Goal: Task Accomplishment & Management: Manage account settings

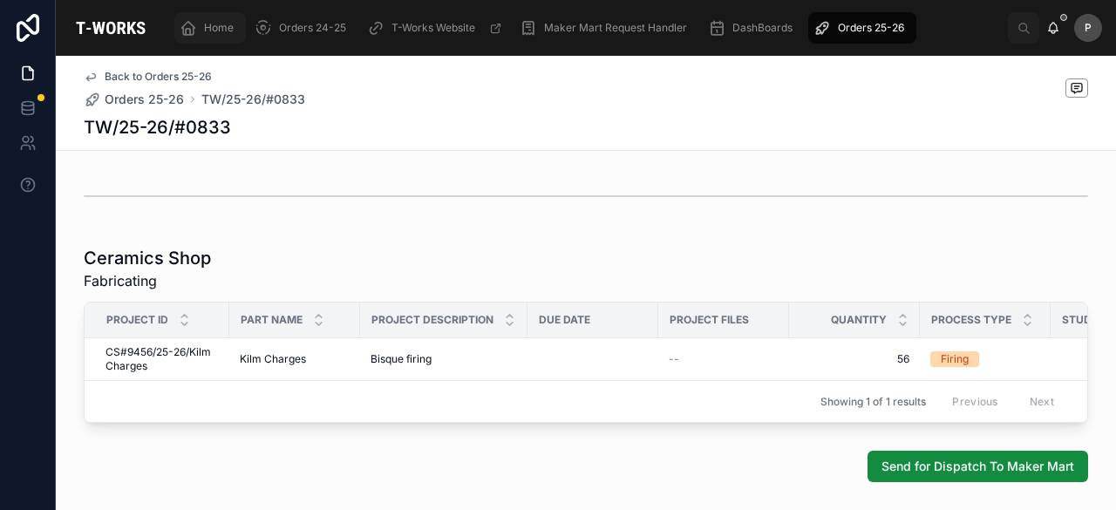
click at [218, 29] on span "Home" at bounding box center [219, 28] width 30 height 14
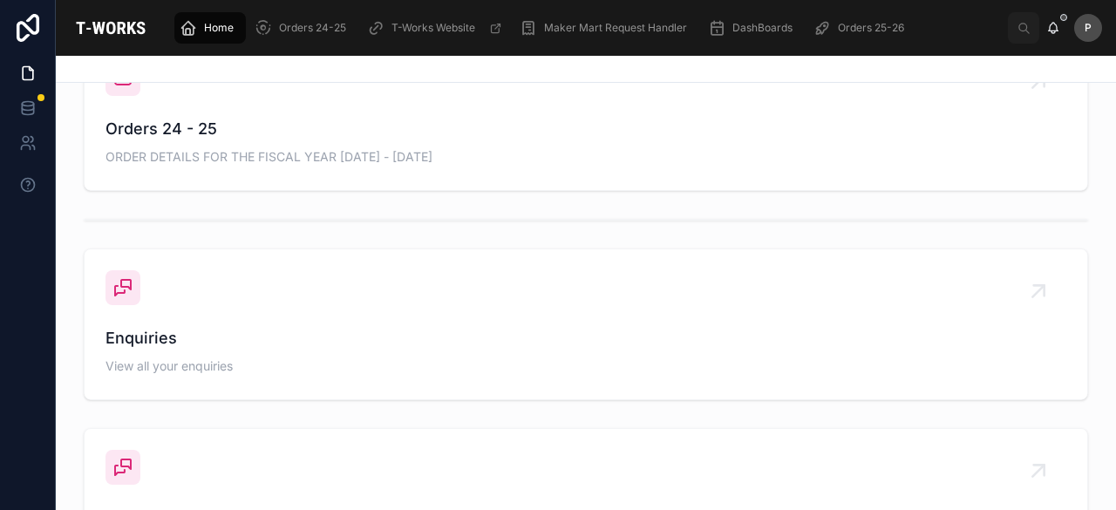
scroll to position [604, 0]
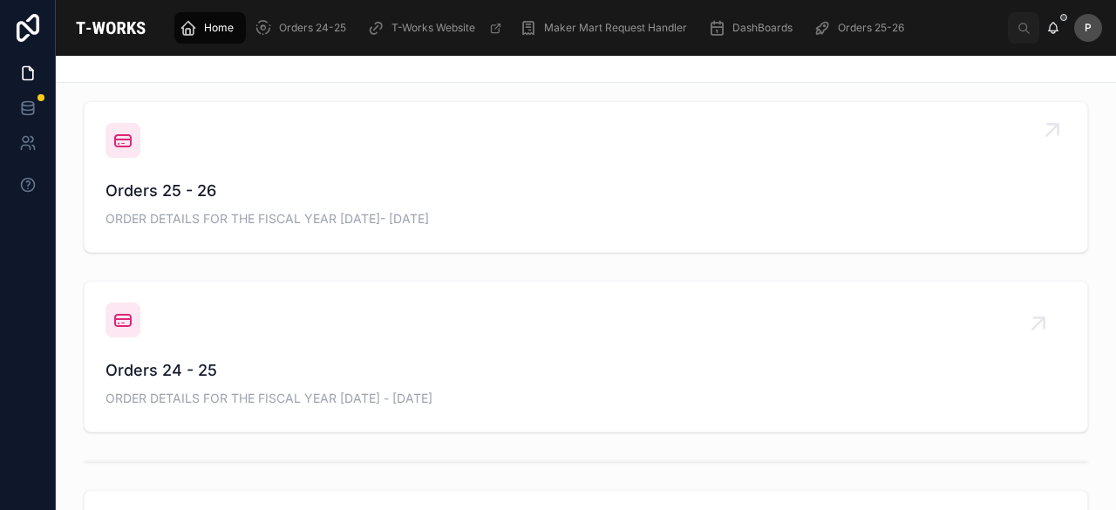
click at [195, 207] on div "Orders 25 - 26 ORDER DETAILS FOR THE FISCAL YEAR [DATE]- [DATE]" at bounding box center [586, 205] width 961 height 52
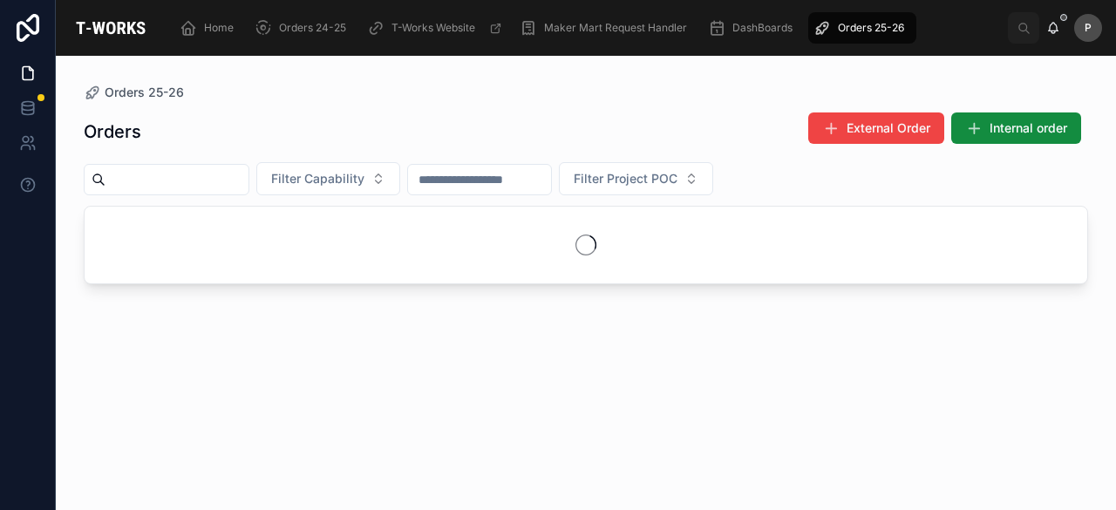
click at [249, 169] on input "text" at bounding box center [177, 179] width 143 height 24
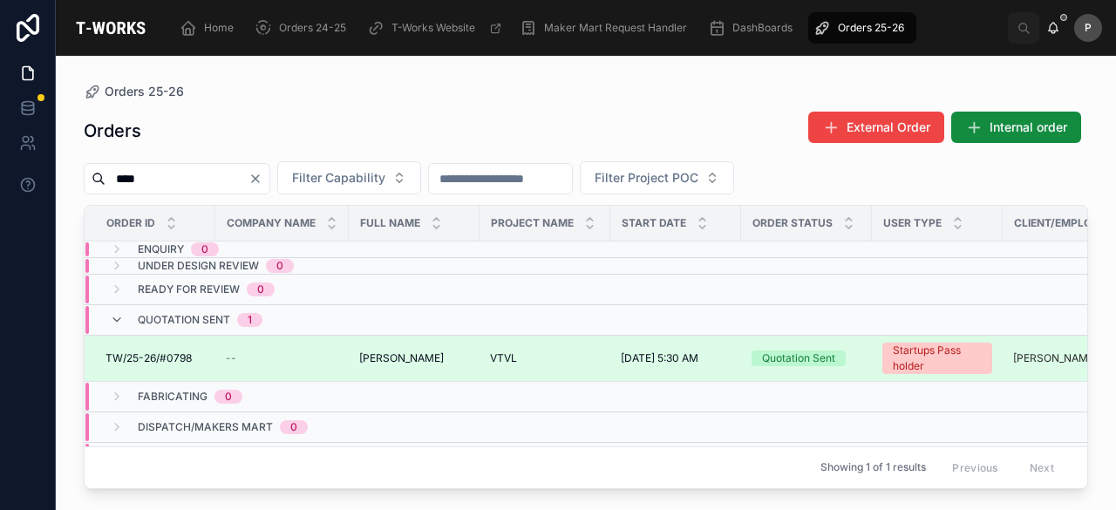
type input "****"
click at [804, 356] on div "Quotation Sent" at bounding box center [798, 359] width 73 height 16
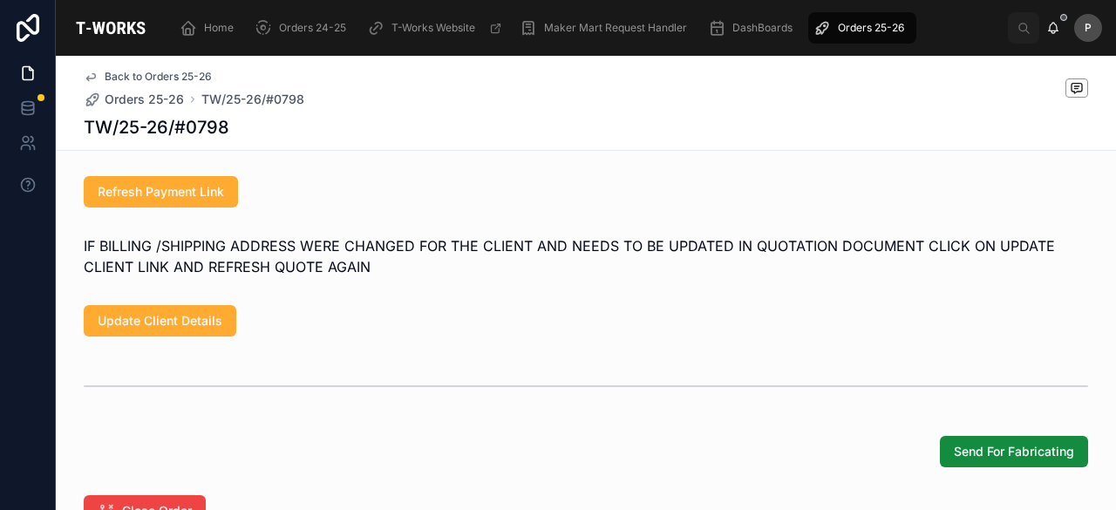
scroll to position [1404, 0]
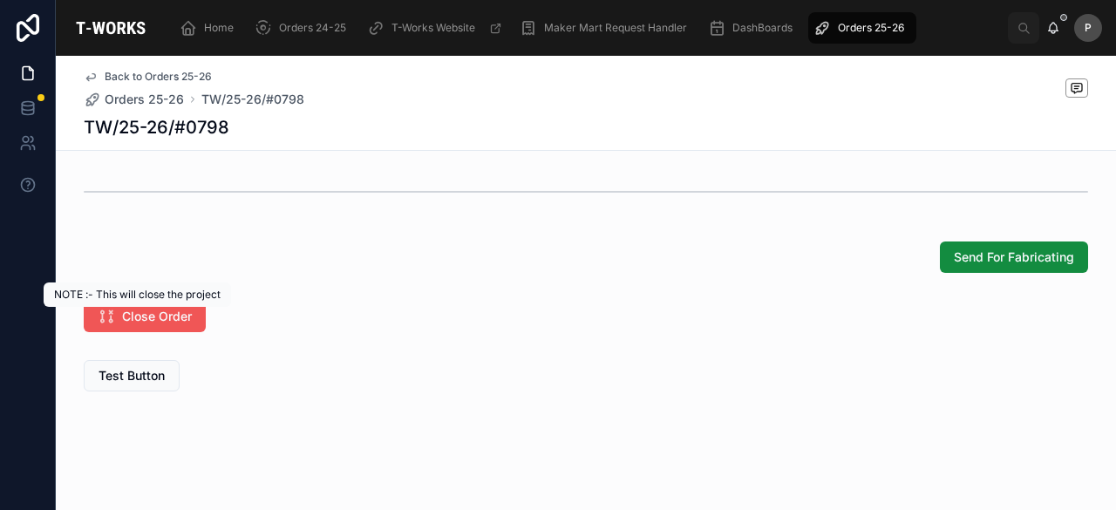
click at [140, 323] on span "Close Order" at bounding box center [157, 316] width 70 height 17
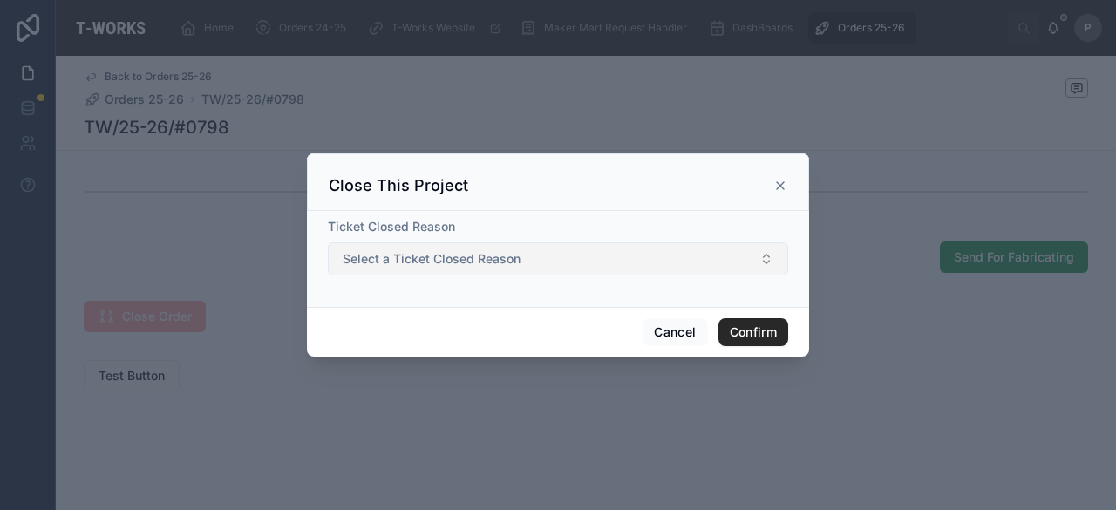
click at [450, 259] on span "Select a Ticket Closed Reason" at bounding box center [432, 258] width 178 height 17
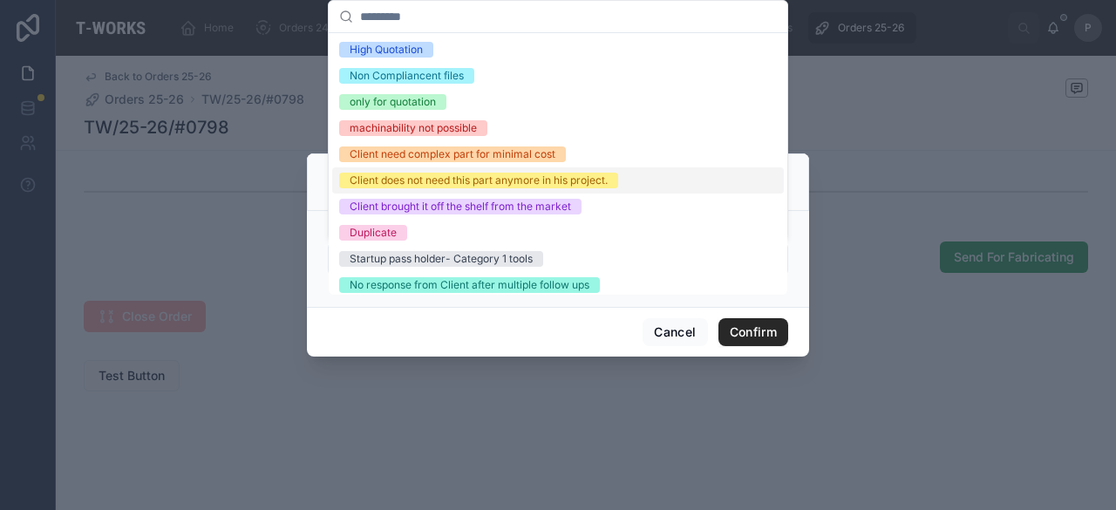
click at [474, 181] on div "Client does not need this part anymore in his project." at bounding box center [479, 181] width 258 height 16
click at [748, 331] on button "Confirm" at bounding box center [754, 332] width 70 height 28
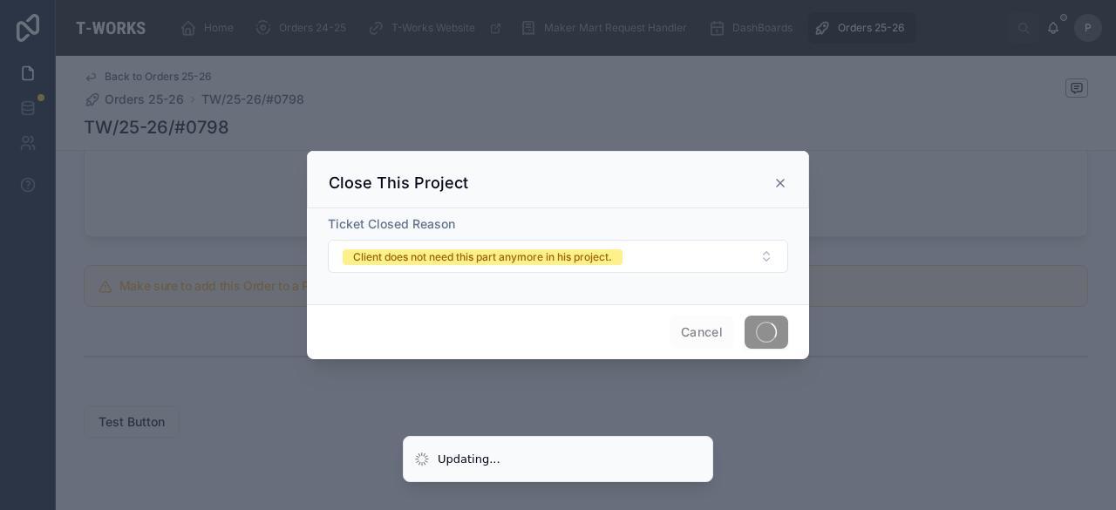
scroll to position [535, 0]
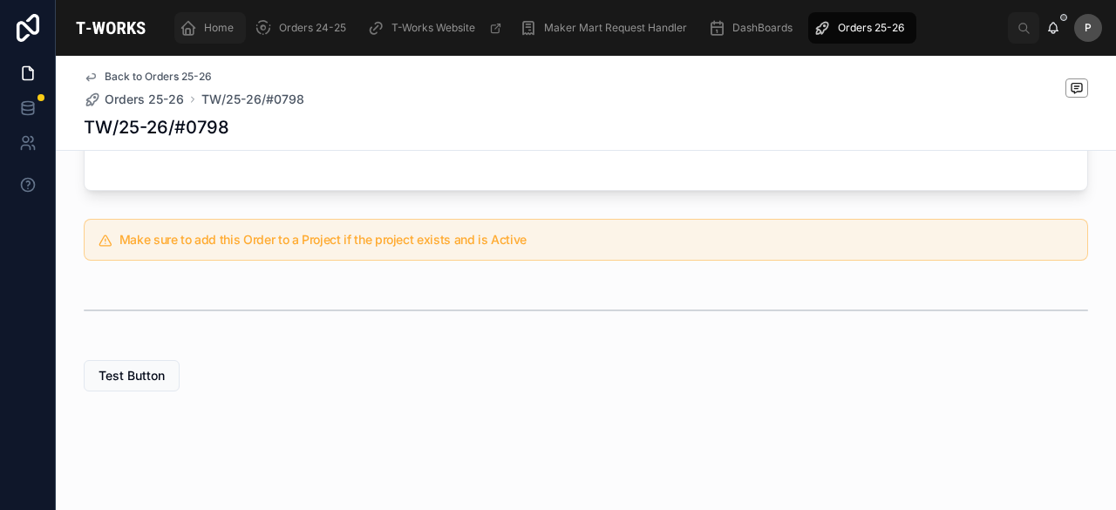
click at [225, 31] on span "Home" at bounding box center [219, 28] width 30 height 14
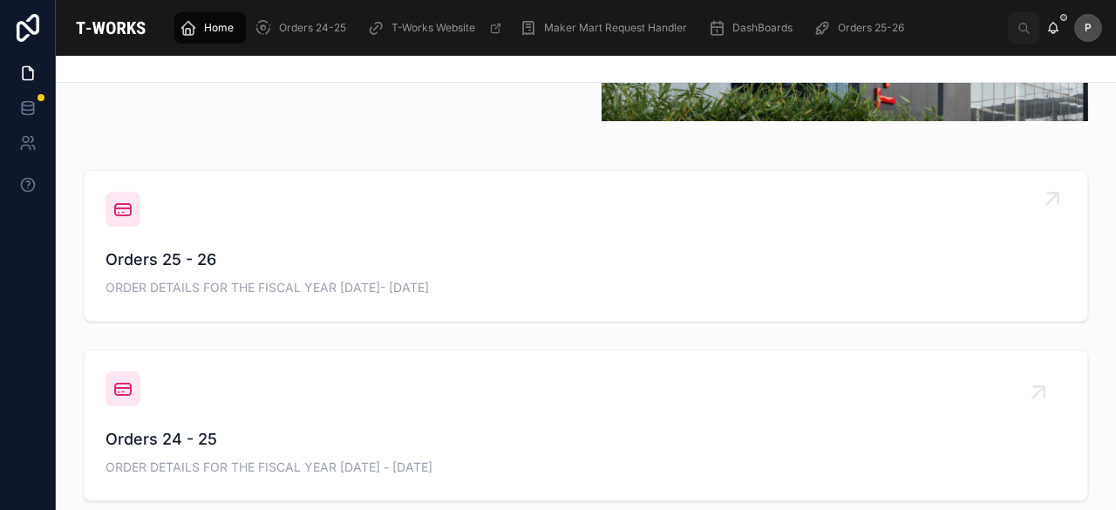
click at [194, 261] on span "Orders 25 - 26" at bounding box center [586, 260] width 961 height 24
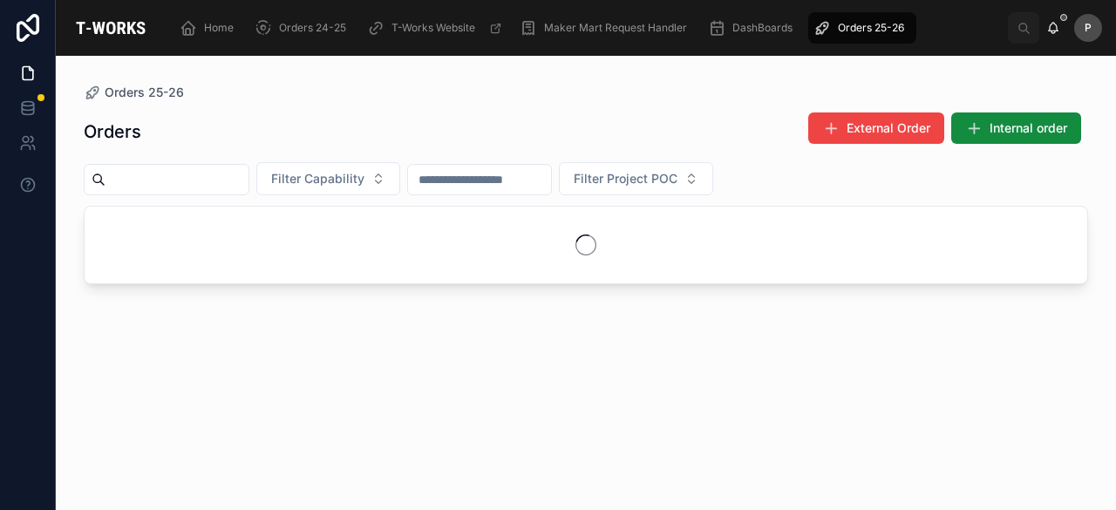
click at [222, 170] on input "text" at bounding box center [177, 179] width 143 height 24
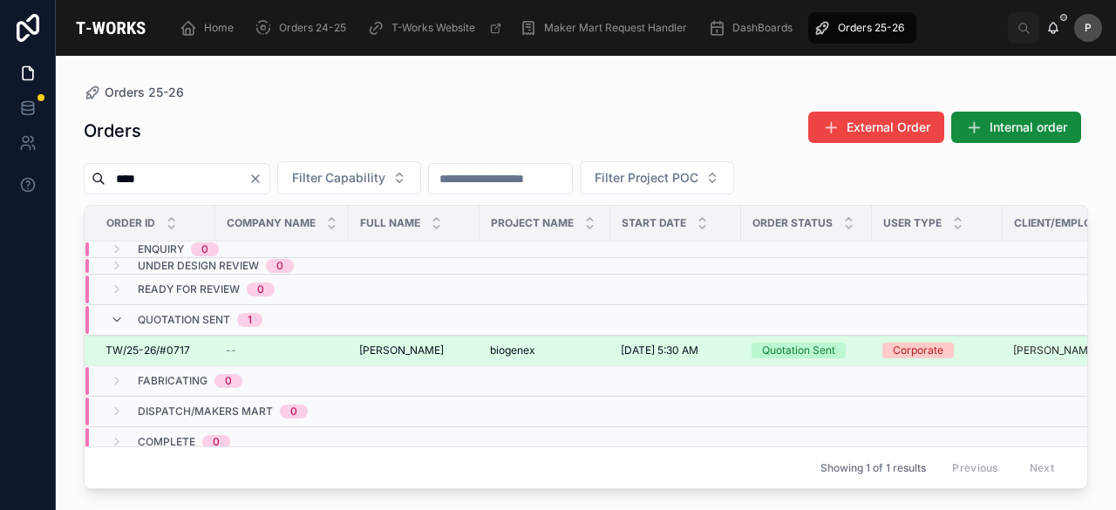
type input "****"
click at [780, 348] on div "Quotation Sent" at bounding box center [798, 351] width 73 height 16
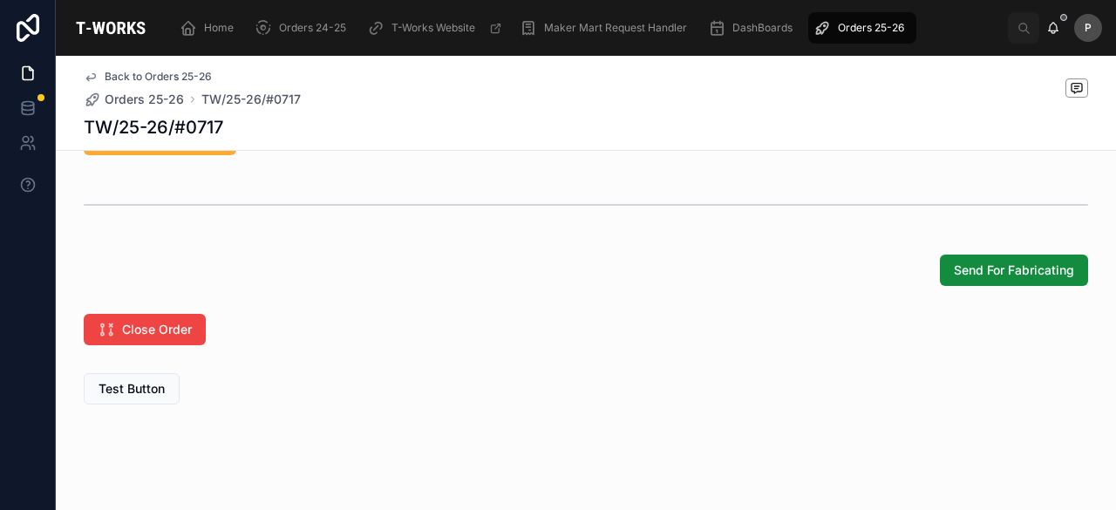
scroll to position [1404, 0]
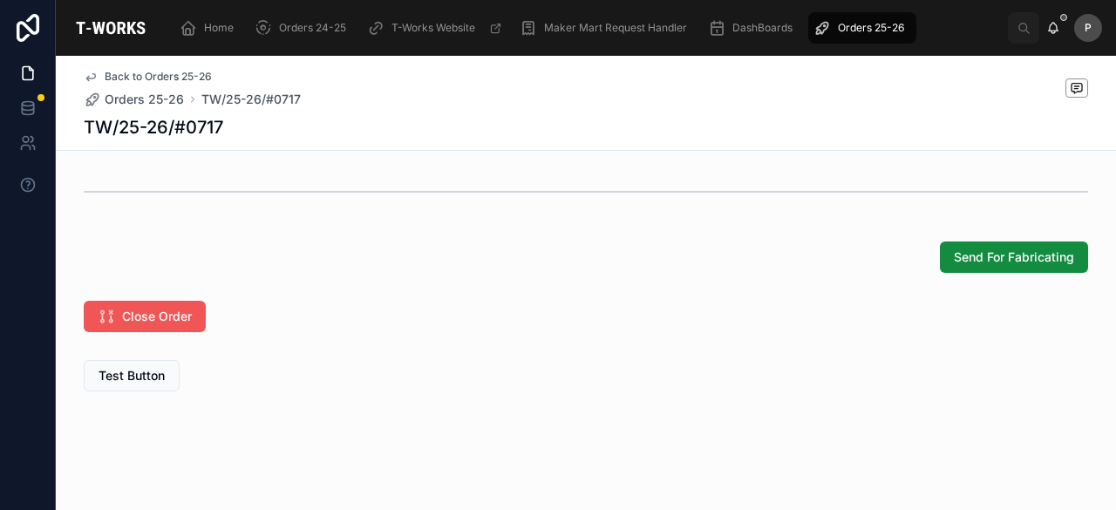
click at [187, 317] on button "Close Order" at bounding box center [145, 316] width 122 height 31
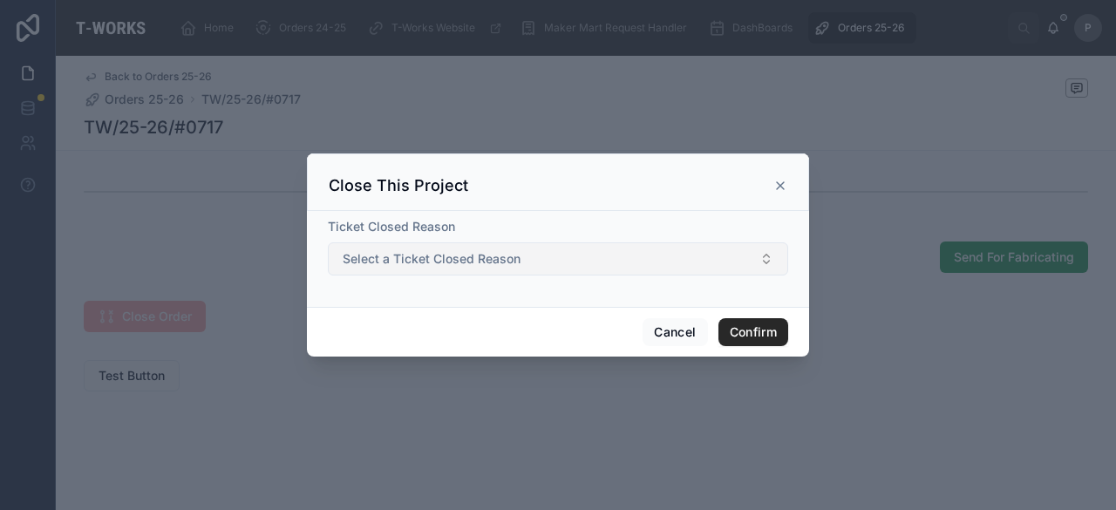
click at [472, 262] on span "Select a Ticket Closed Reason" at bounding box center [432, 258] width 178 height 17
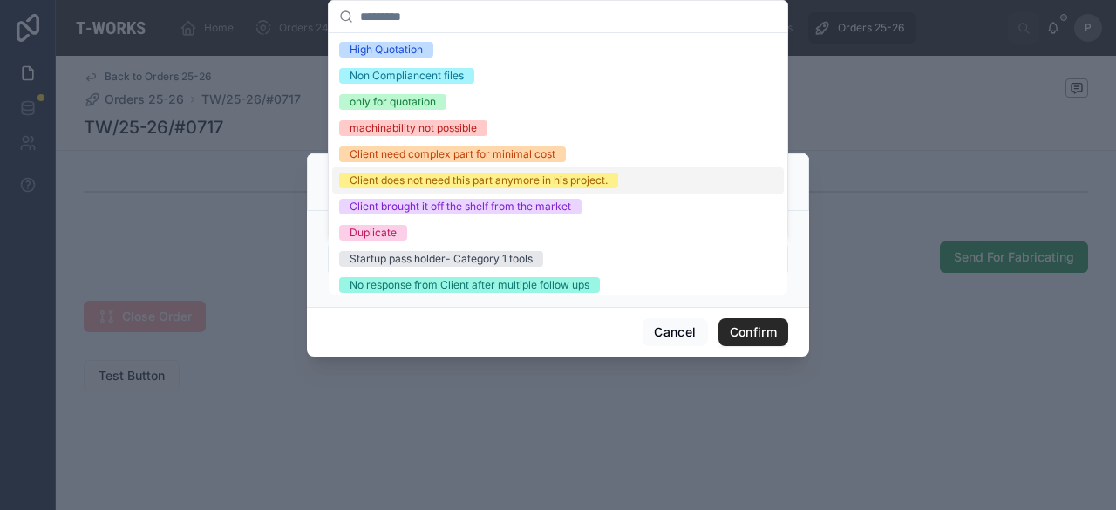
click at [437, 183] on div "Client does not need this part anymore in his project." at bounding box center [479, 181] width 258 height 16
click at [738, 334] on button "Confirm" at bounding box center [754, 332] width 70 height 28
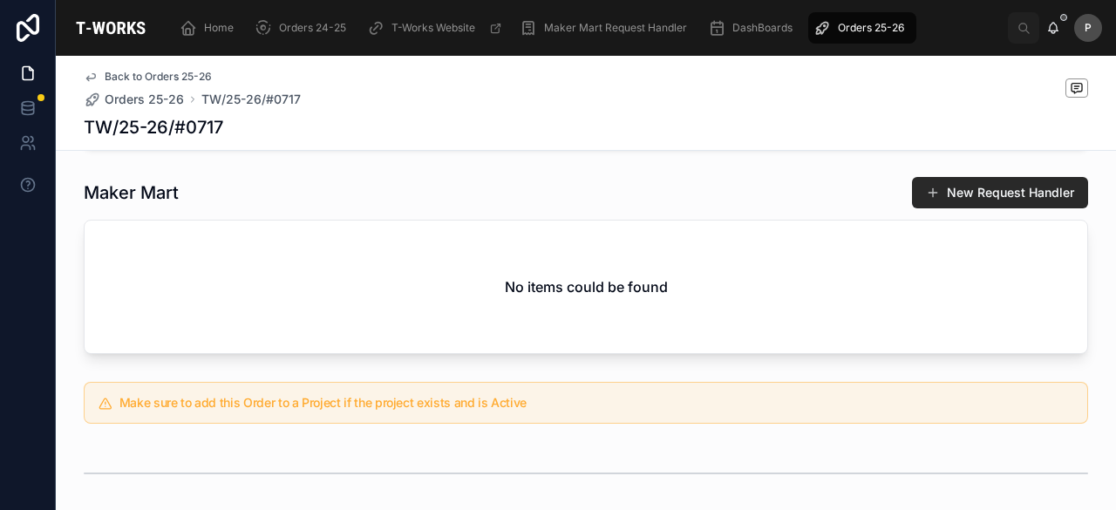
scroll to position [361, 0]
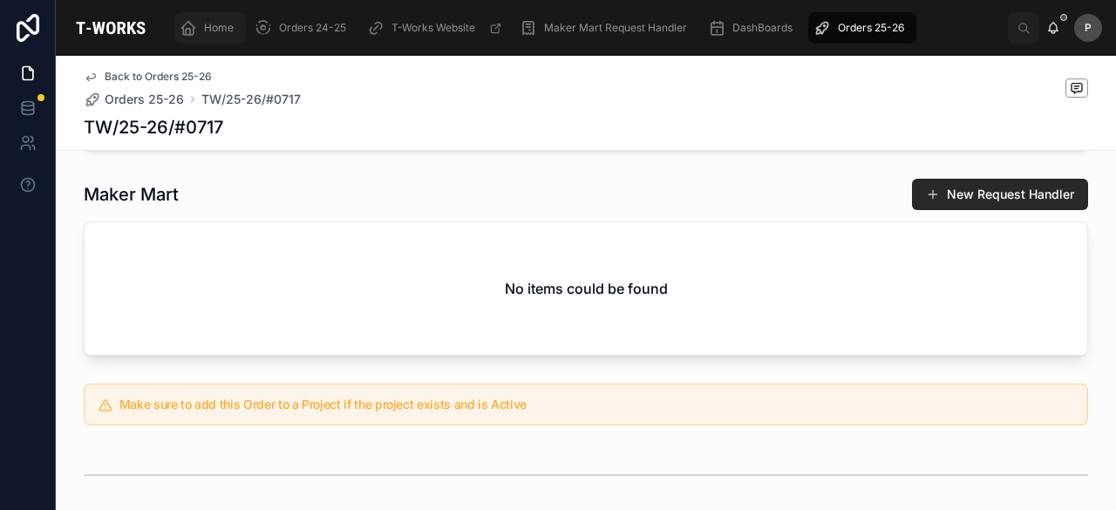
click at [222, 33] on span "Home" at bounding box center [219, 28] width 30 height 14
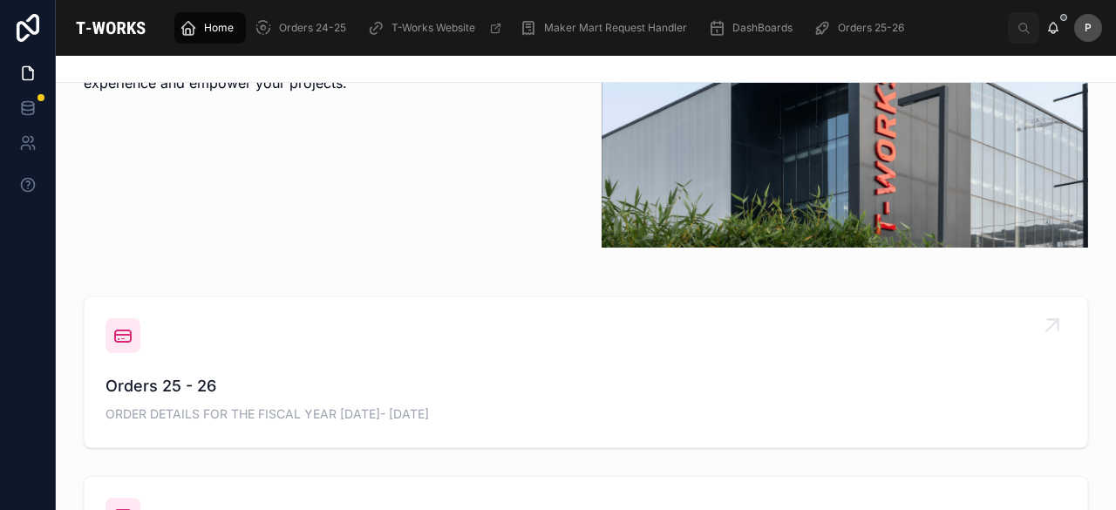
scroll to position [535, 0]
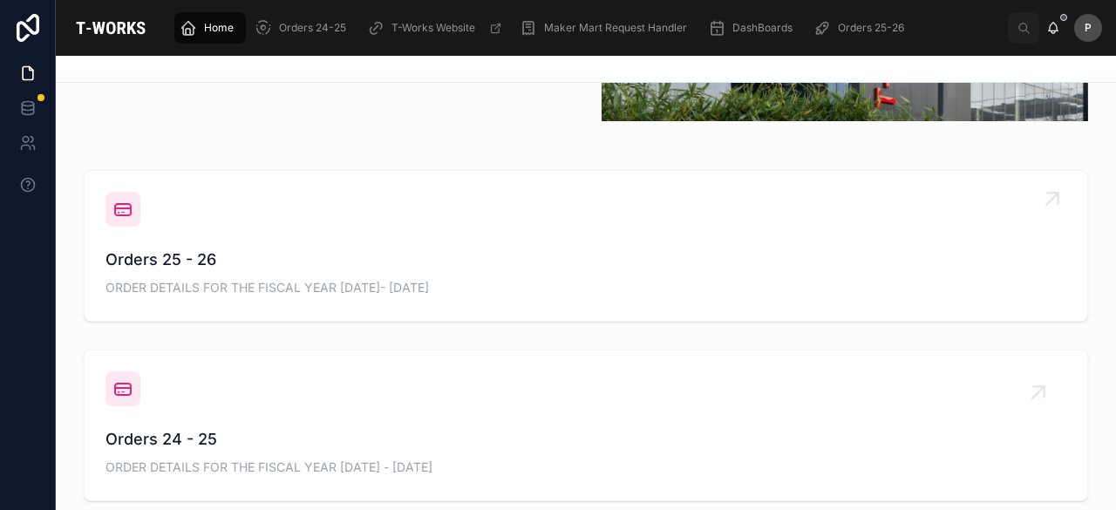
click at [199, 271] on div "Orders 25 - 26 ORDER DETAILS FOR THE FISCAL YEAR [DATE]- [DATE]" at bounding box center [586, 274] width 961 height 52
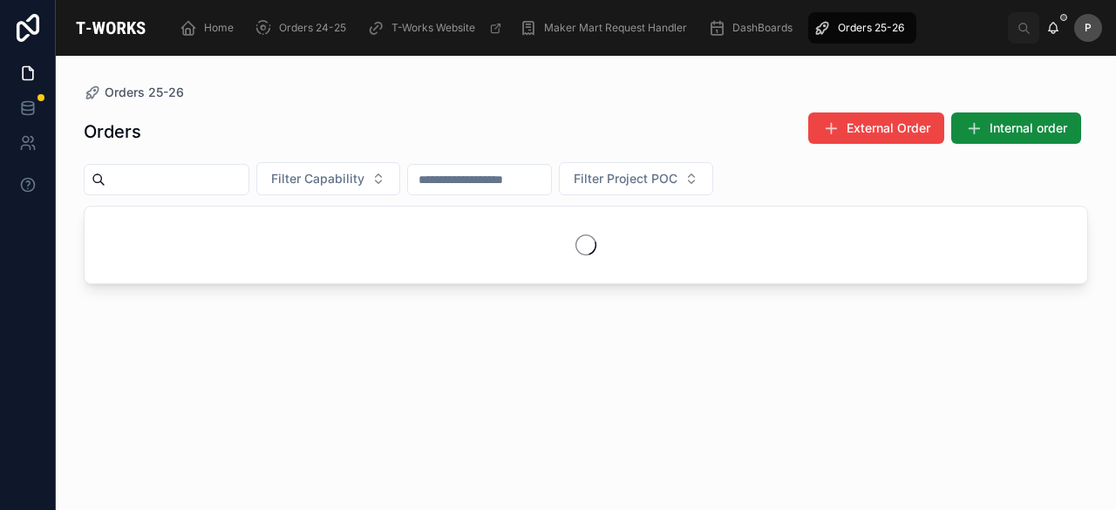
click at [242, 185] on input "text" at bounding box center [177, 179] width 143 height 24
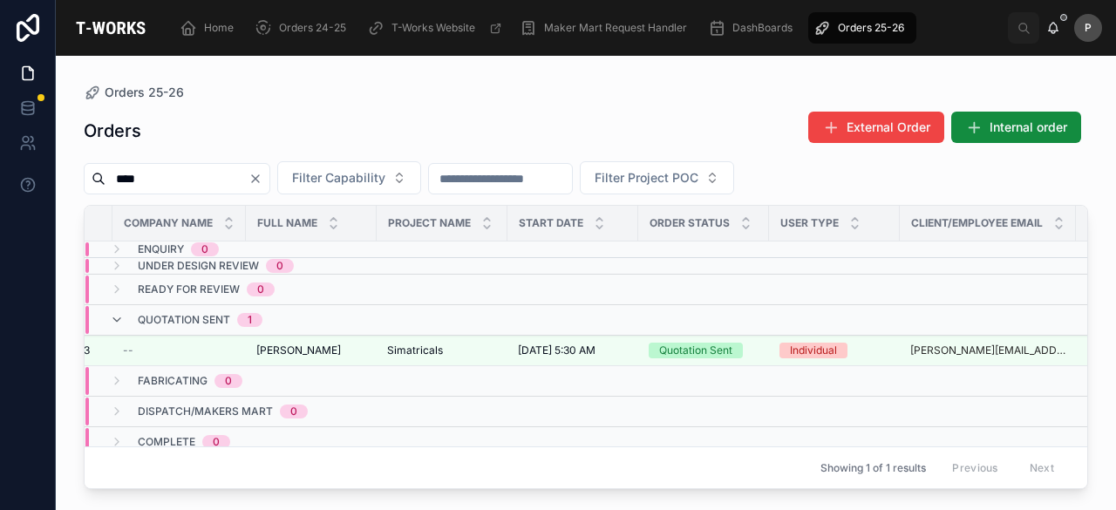
scroll to position [0, 129]
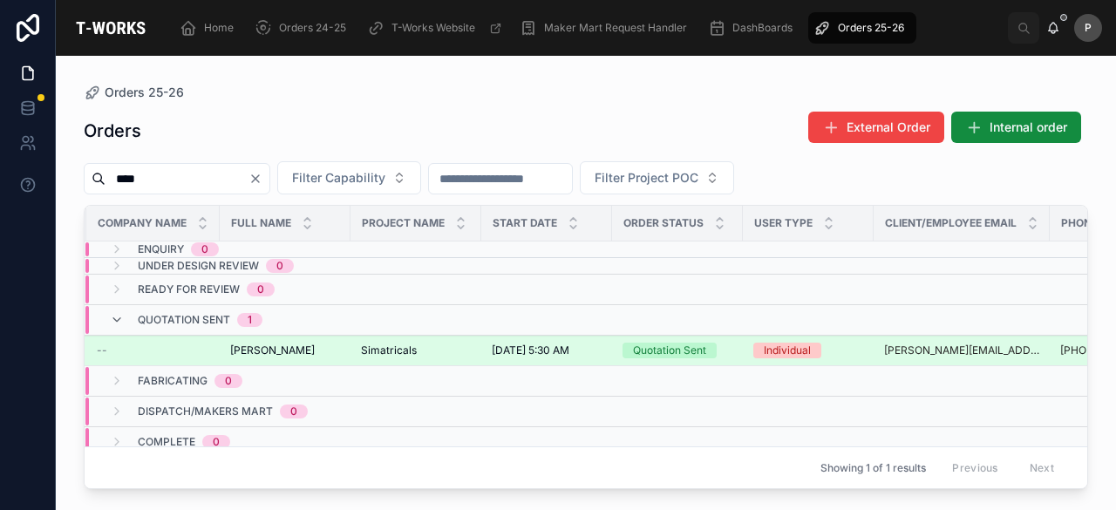
type input "****"
click at [685, 351] on div "Quotation Sent" at bounding box center [669, 351] width 73 height 16
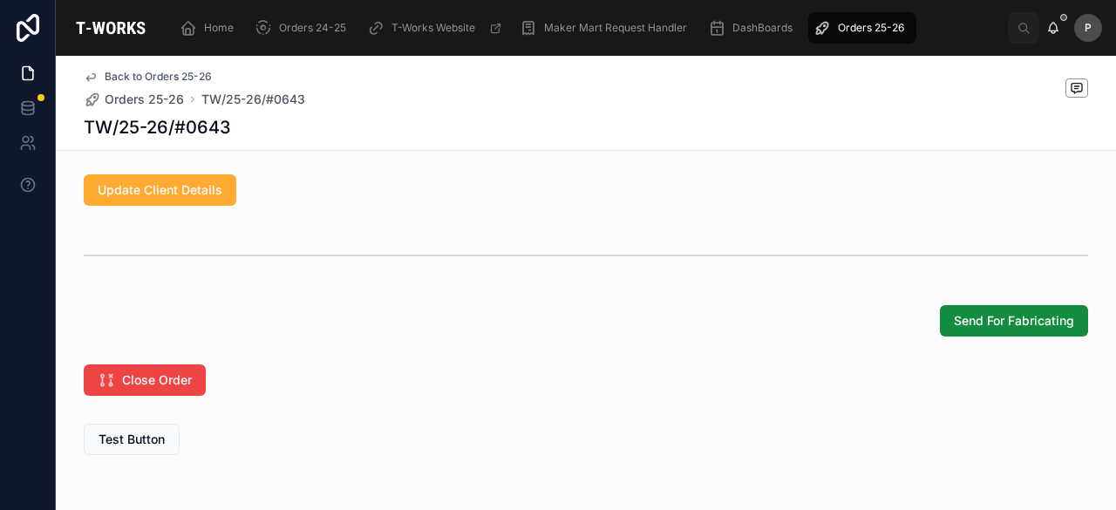
scroll to position [1404, 0]
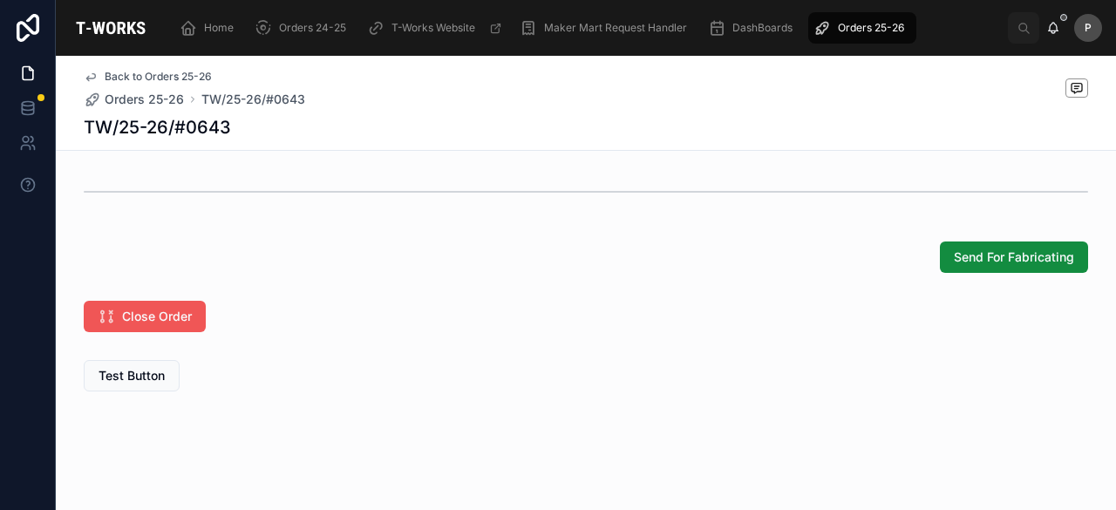
click at [167, 310] on div "Home Orders 24-25 T-Works Website Maker Mart Request Handler DashBoards Orders …" at bounding box center [586, 255] width 1060 height 510
click at [153, 316] on span "Close Order" at bounding box center [157, 316] width 70 height 17
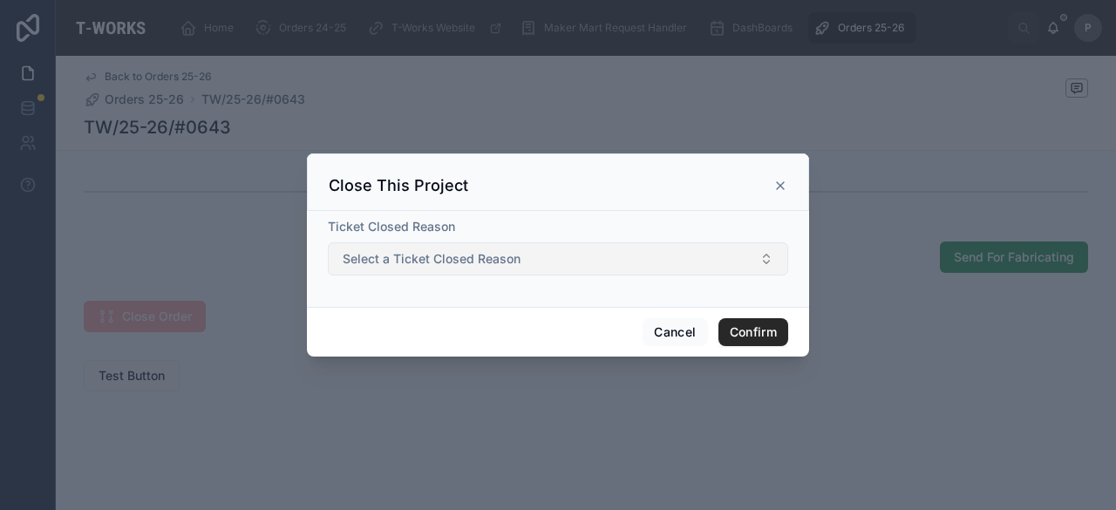
click at [406, 257] on span "Select a Ticket Closed Reason" at bounding box center [432, 258] width 178 height 17
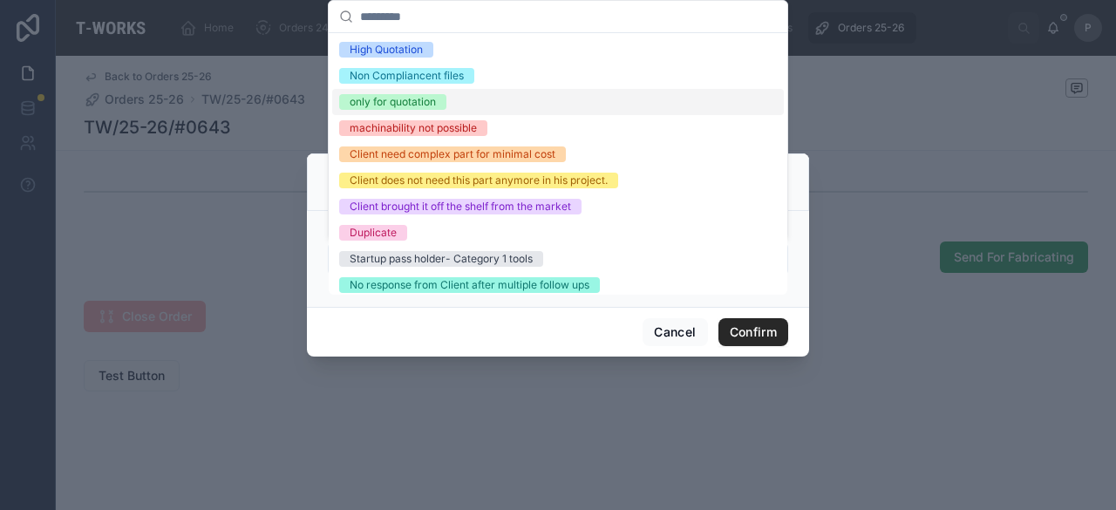
click at [396, 103] on div "only for quotation" at bounding box center [393, 102] width 86 height 16
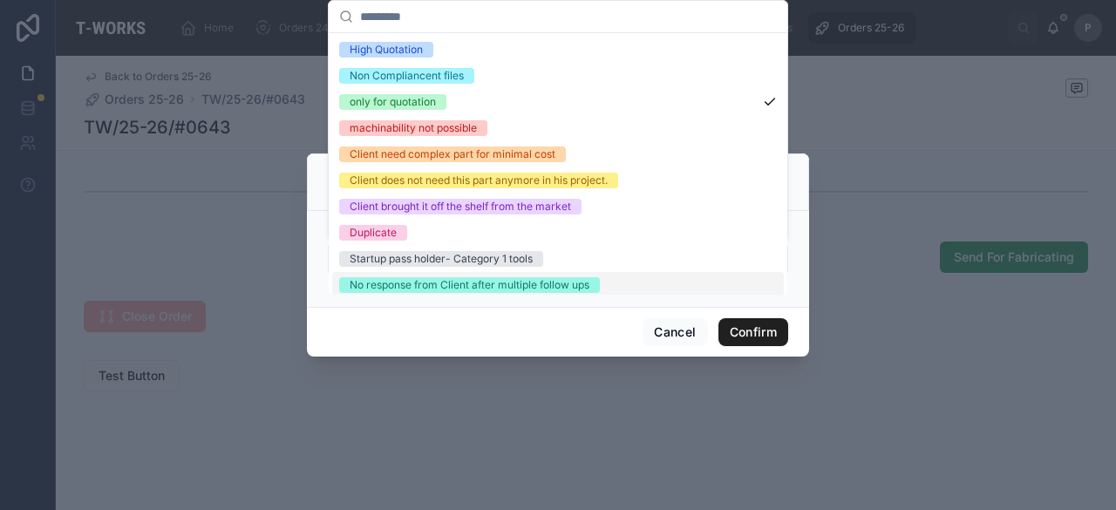
click at [760, 331] on button "Confirm" at bounding box center [754, 332] width 70 height 28
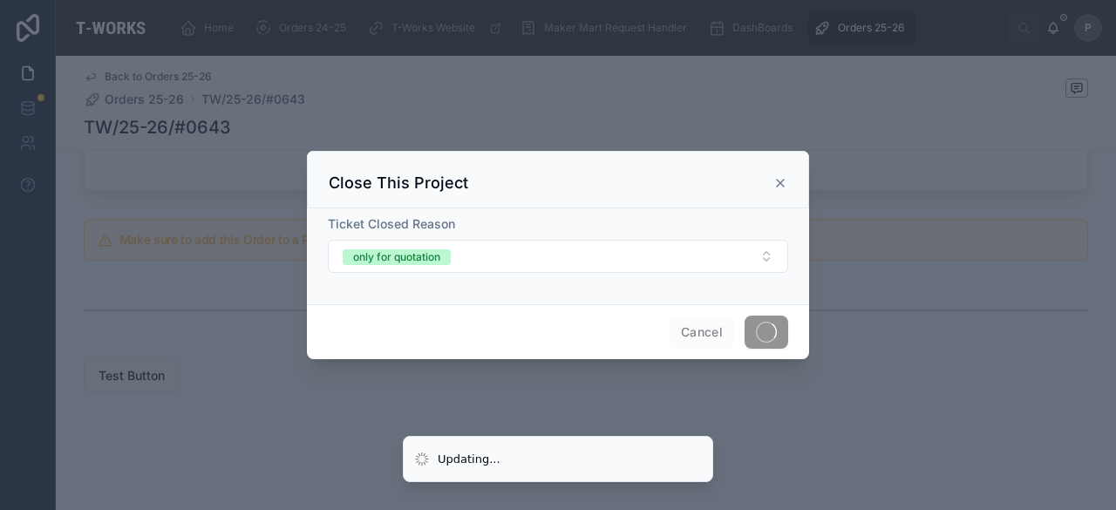
scroll to position [535, 0]
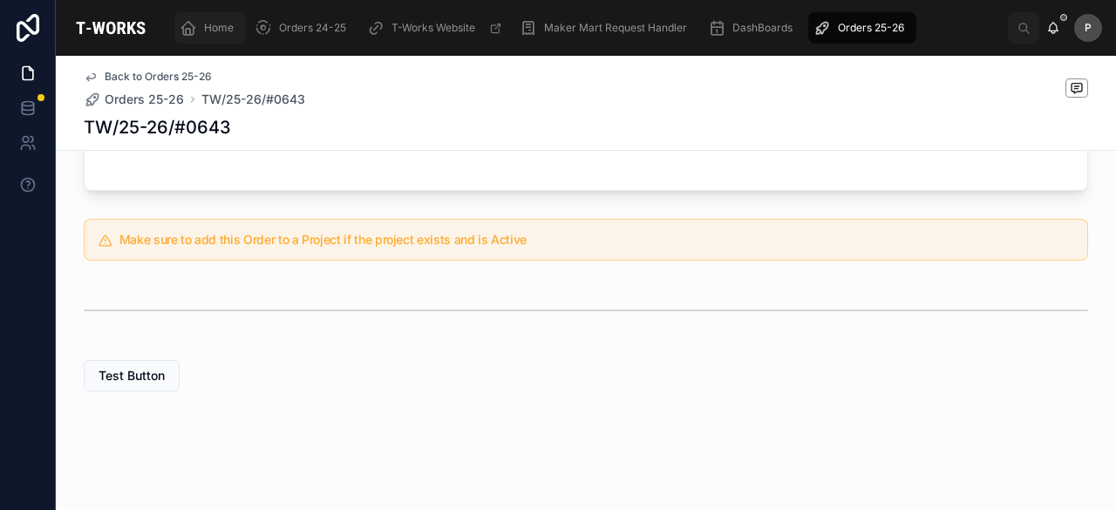
click at [227, 26] on span "Home" at bounding box center [219, 28] width 30 height 14
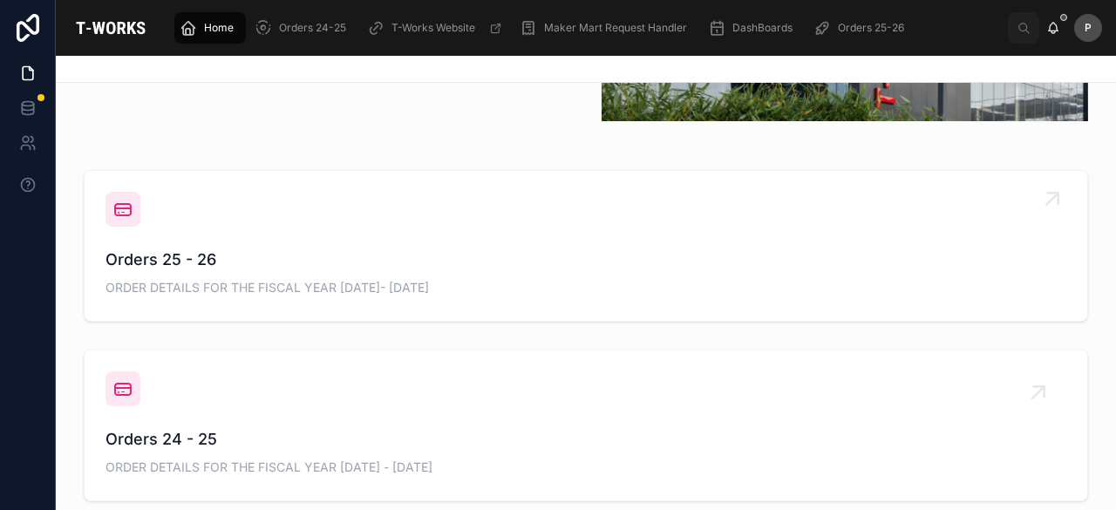
click at [178, 265] on span "Orders 25 - 26" at bounding box center [586, 260] width 961 height 24
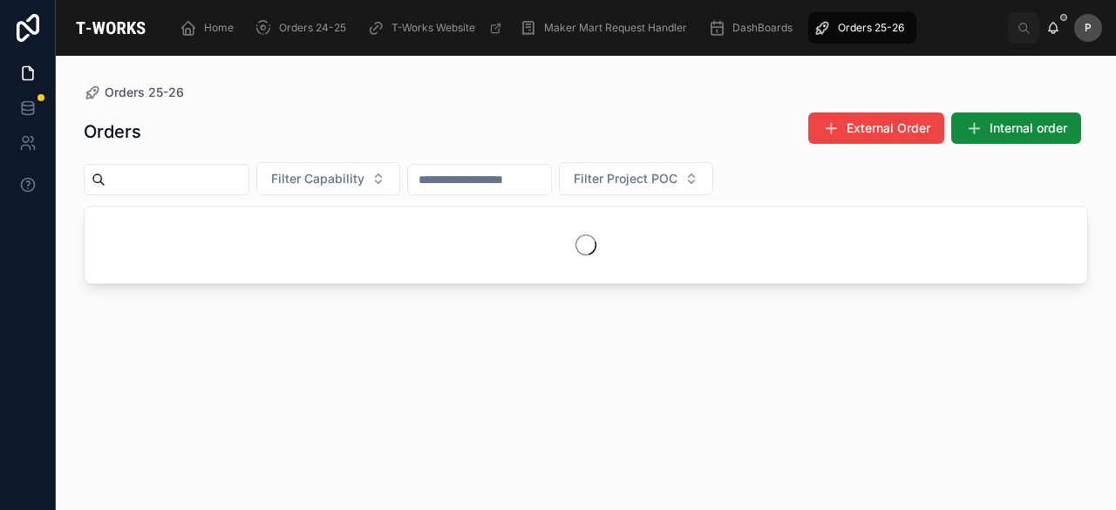
click at [203, 181] on input "text" at bounding box center [177, 179] width 143 height 24
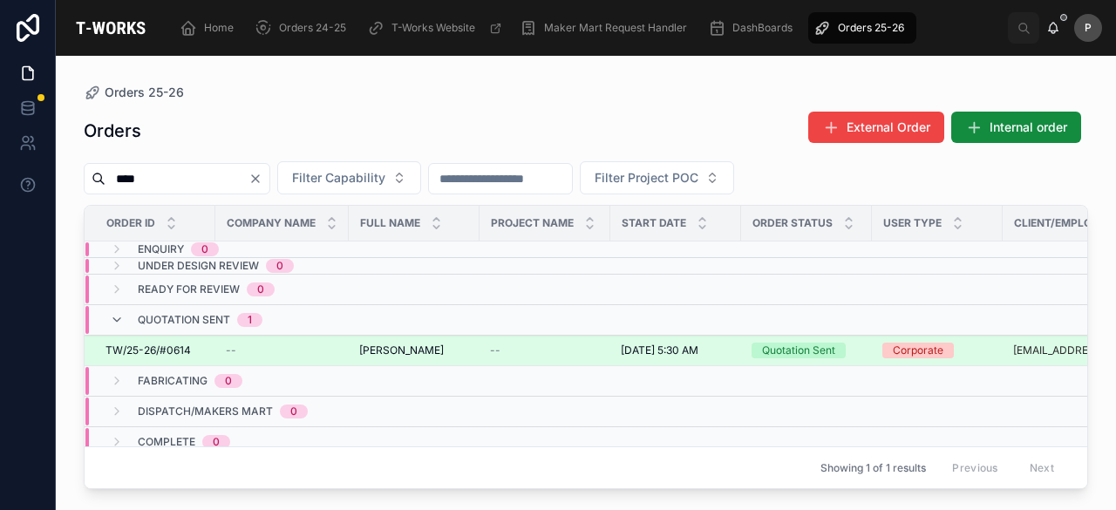
type input "****"
click at [795, 351] on div "Quotation Sent" at bounding box center [798, 351] width 73 height 16
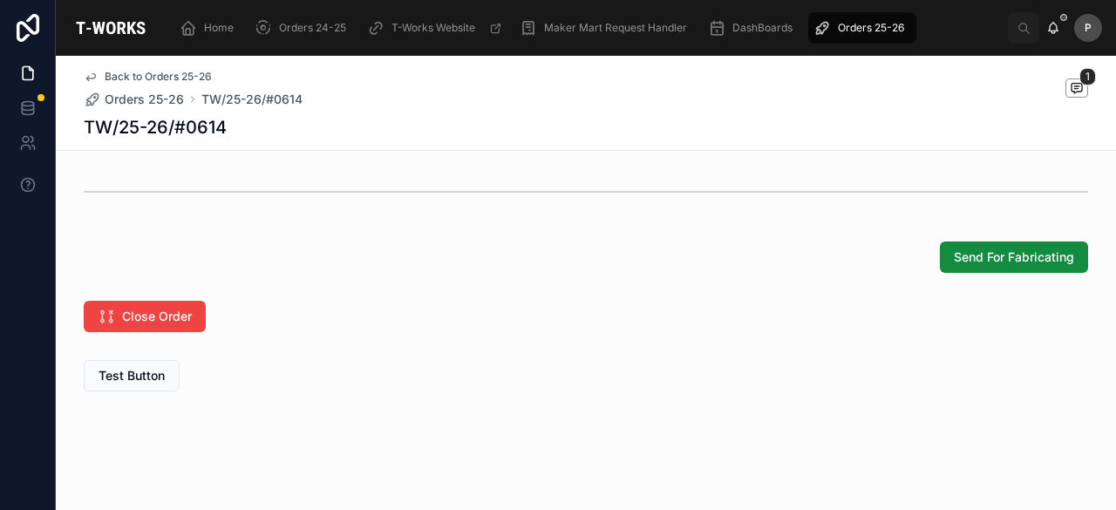
scroll to position [1404, 0]
click at [194, 314] on button "Close Order" at bounding box center [145, 316] width 122 height 31
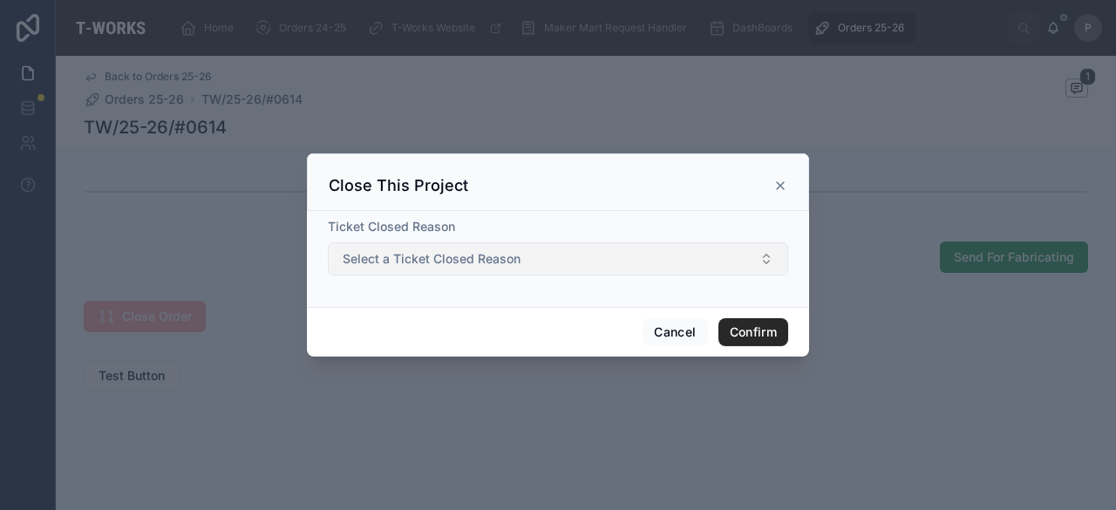
click at [477, 253] on span "Select a Ticket Closed Reason" at bounding box center [432, 258] width 178 height 17
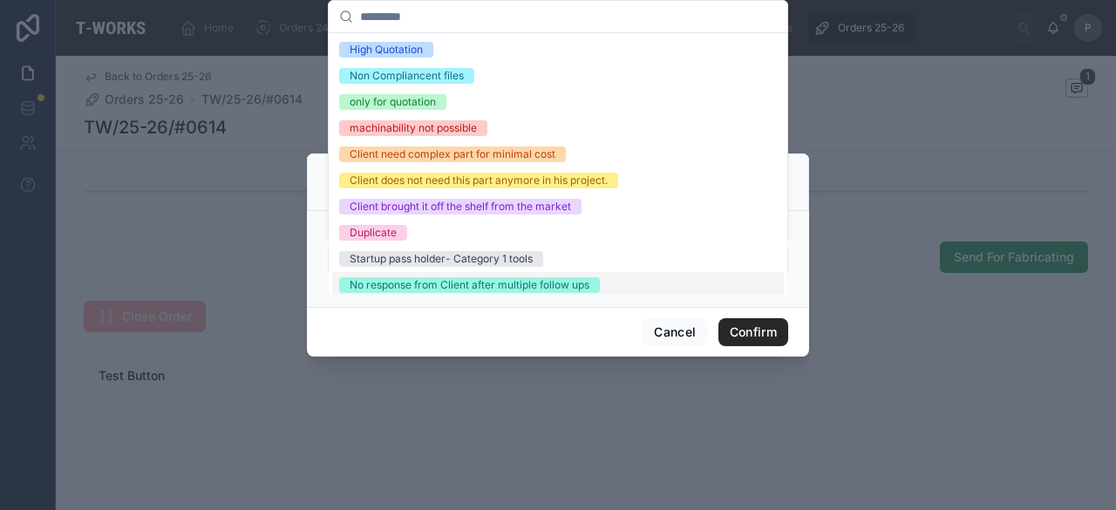
click at [450, 281] on div "No response from Client after multiple follow ups" at bounding box center [470, 285] width 240 height 16
click at [746, 322] on button "Confirm" at bounding box center [754, 332] width 70 height 28
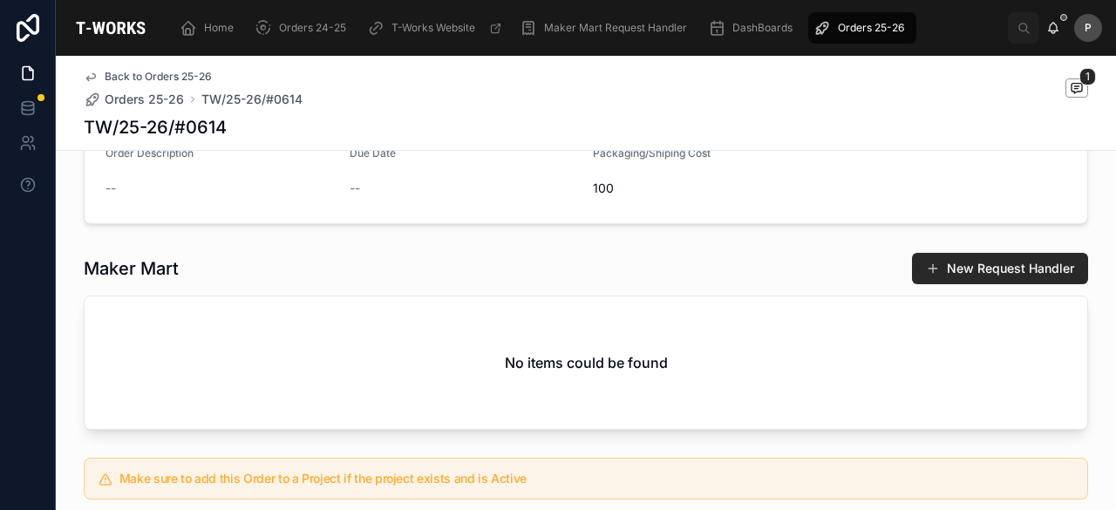
scroll to position [99, 0]
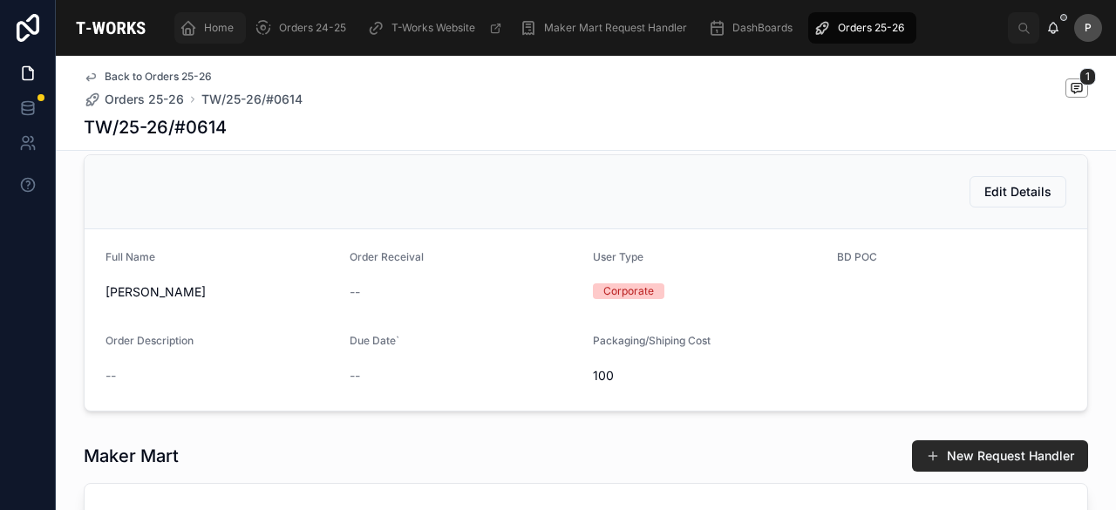
click at [235, 31] on div "Home" at bounding box center [210, 28] width 61 height 28
